Goal: Use online tool/utility: Utilize a website feature to perform a specific function

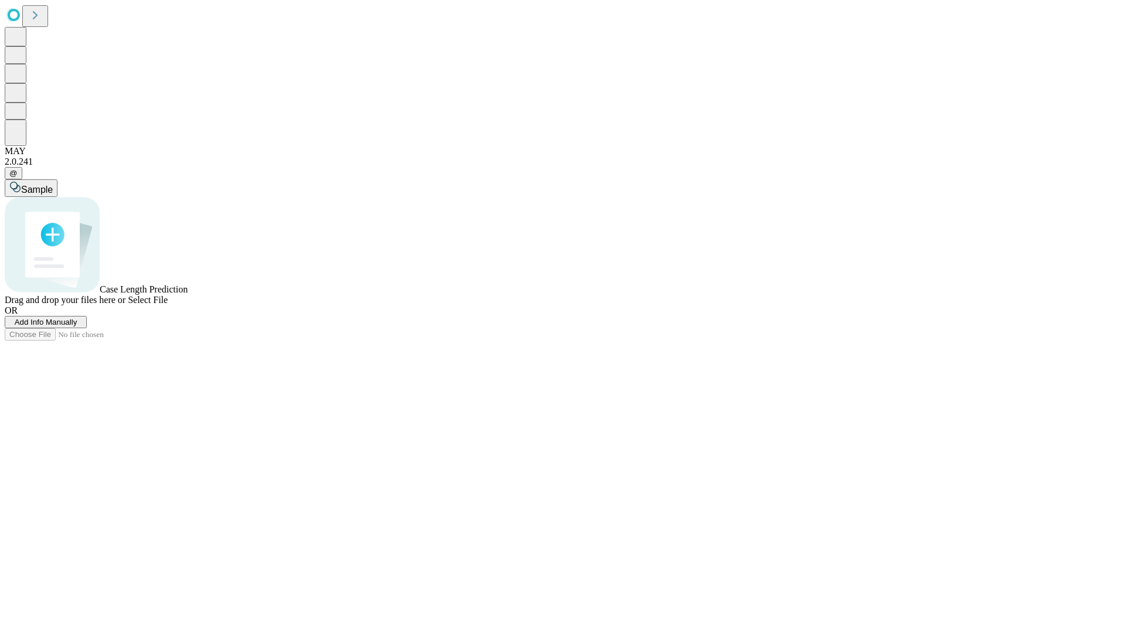
click at [77, 327] on span "Add Info Manually" at bounding box center [46, 322] width 63 height 9
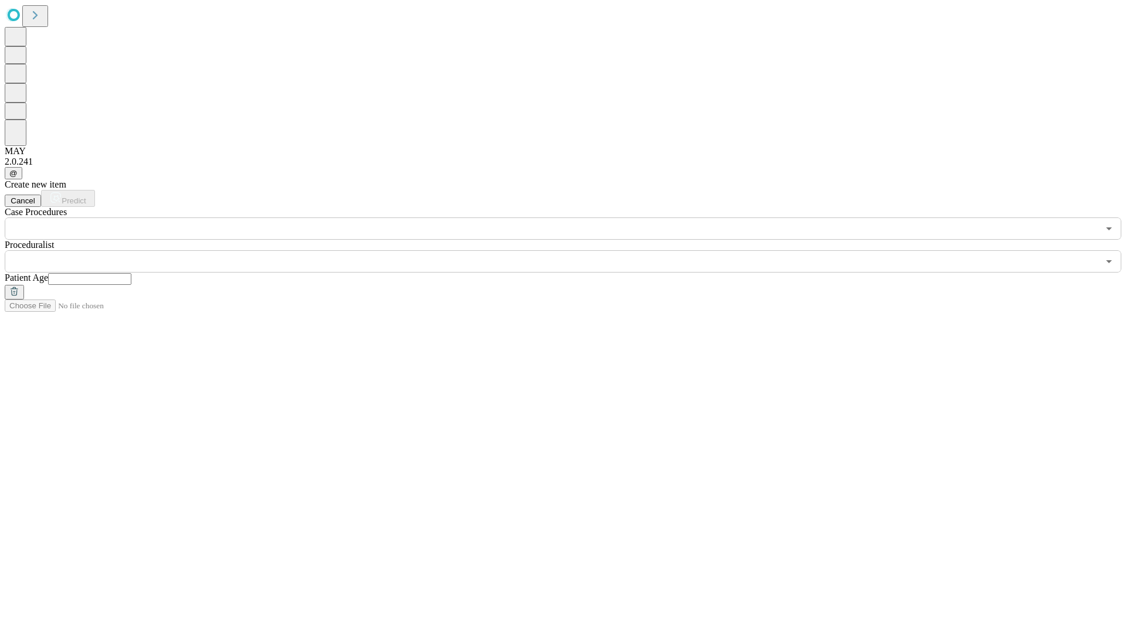
click at [131, 273] on input "text" at bounding box center [89, 279] width 83 height 12
type input "**"
click at [571, 250] on input "text" at bounding box center [552, 261] width 1094 height 22
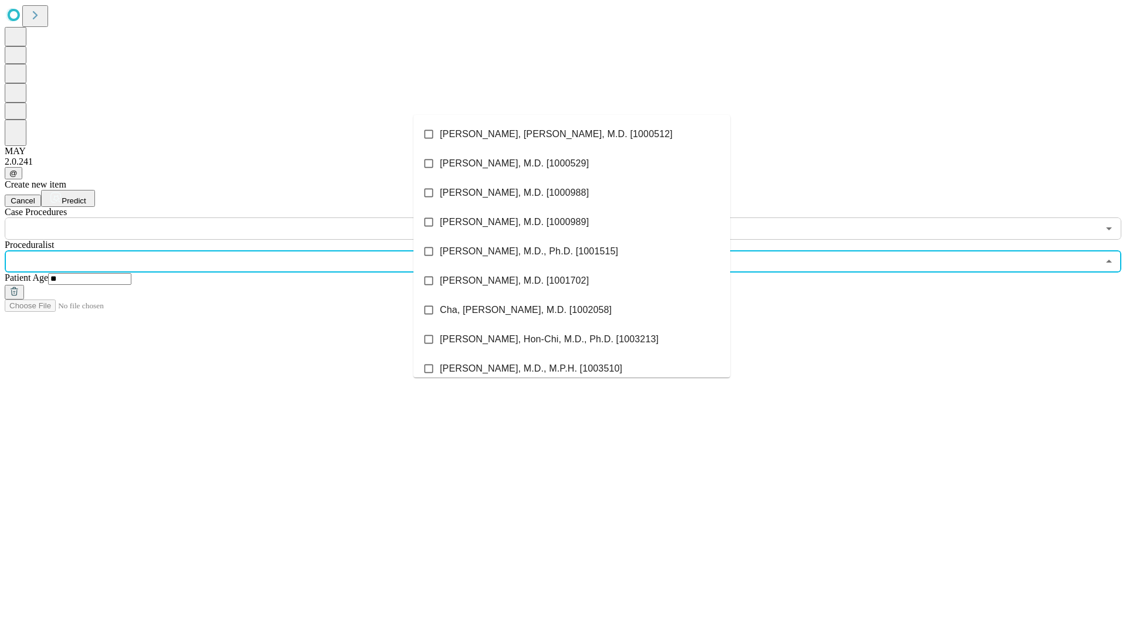
click at [572, 134] on li "[PERSON_NAME], [PERSON_NAME], M.D. [1000512]" at bounding box center [571, 134] width 317 height 29
click at [246, 218] on input "text" at bounding box center [552, 229] width 1094 height 22
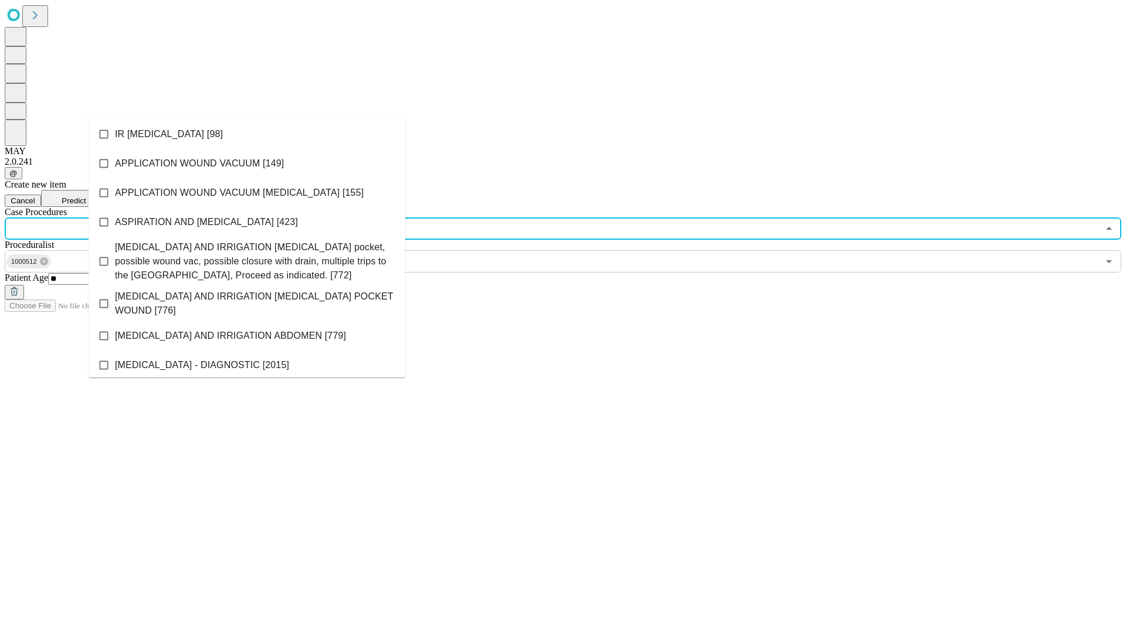
click at [247, 134] on li "IR [MEDICAL_DATA] [98]" at bounding box center [247, 134] width 317 height 29
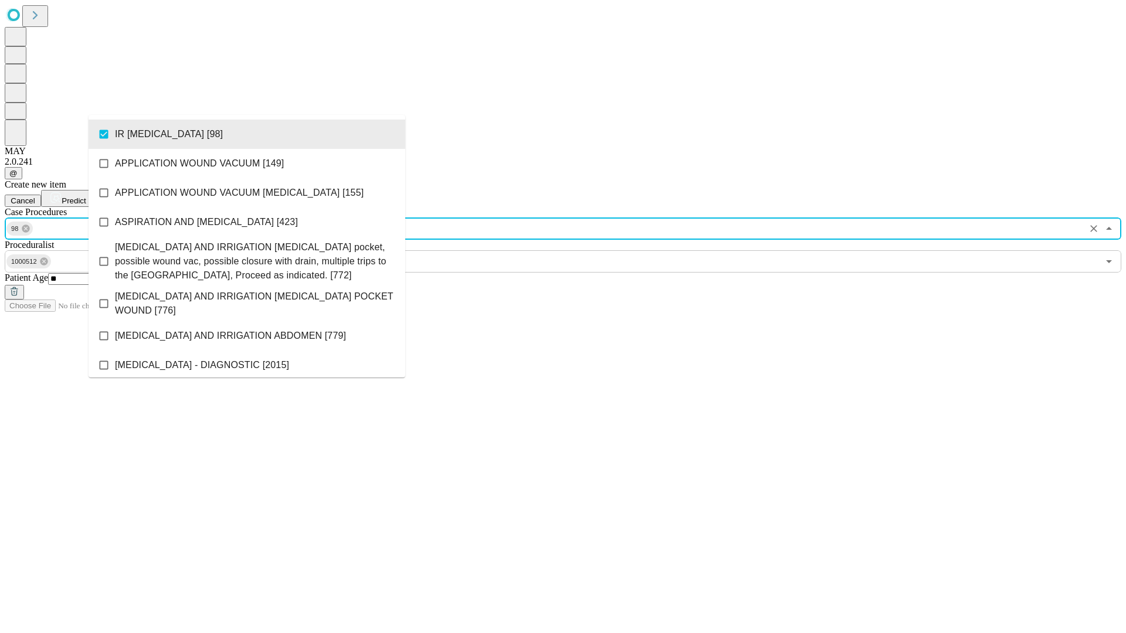
click at [86, 196] on span "Predict" at bounding box center [74, 200] width 24 height 9
